Goal: Transaction & Acquisition: Obtain resource

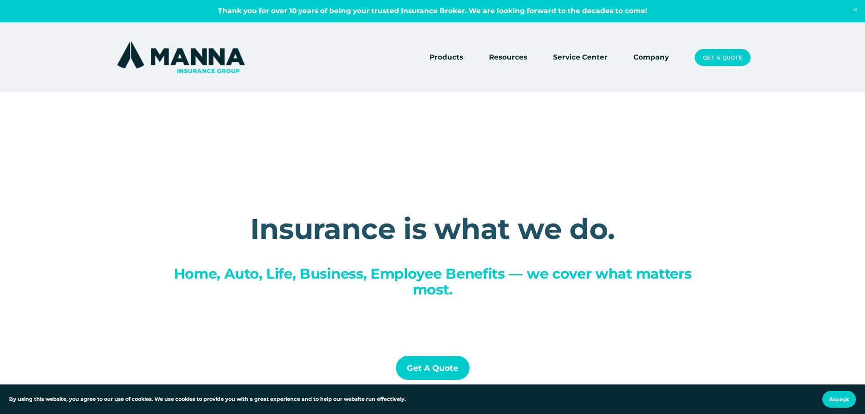
click at [439, 367] on link "Get a Quote" at bounding box center [433, 367] width 74 height 24
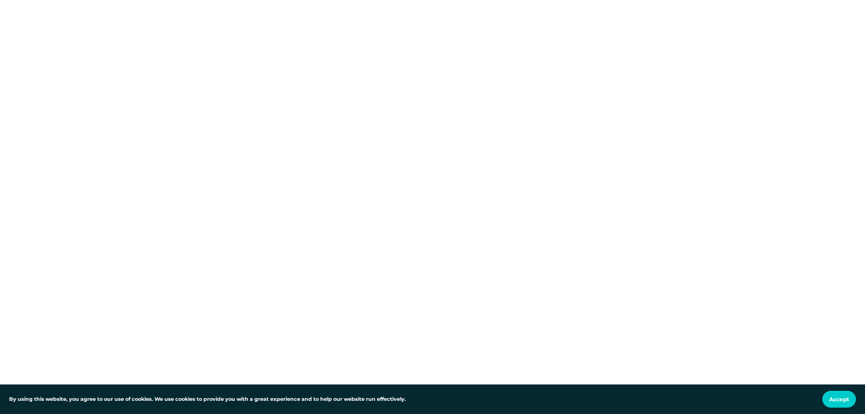
scroll to position [136, 0]
click at [836, 395] on button "Accept" at bounding box center [839, 398] width 34 height 17
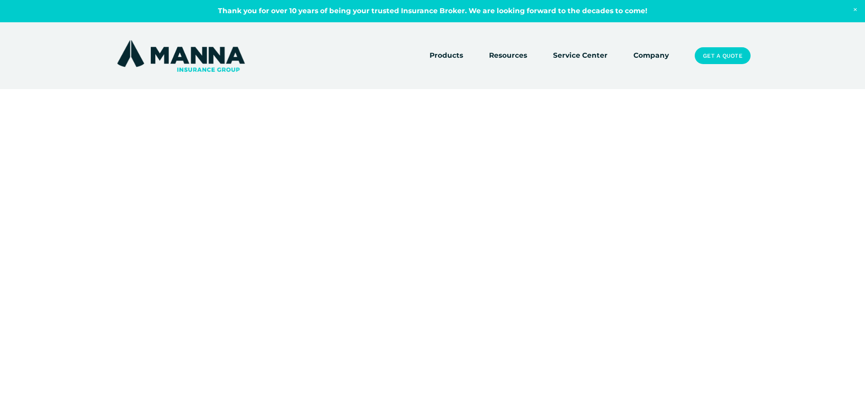
scroll to position [0, 0]
